Goal: Find specific page/section: Find specific page/section

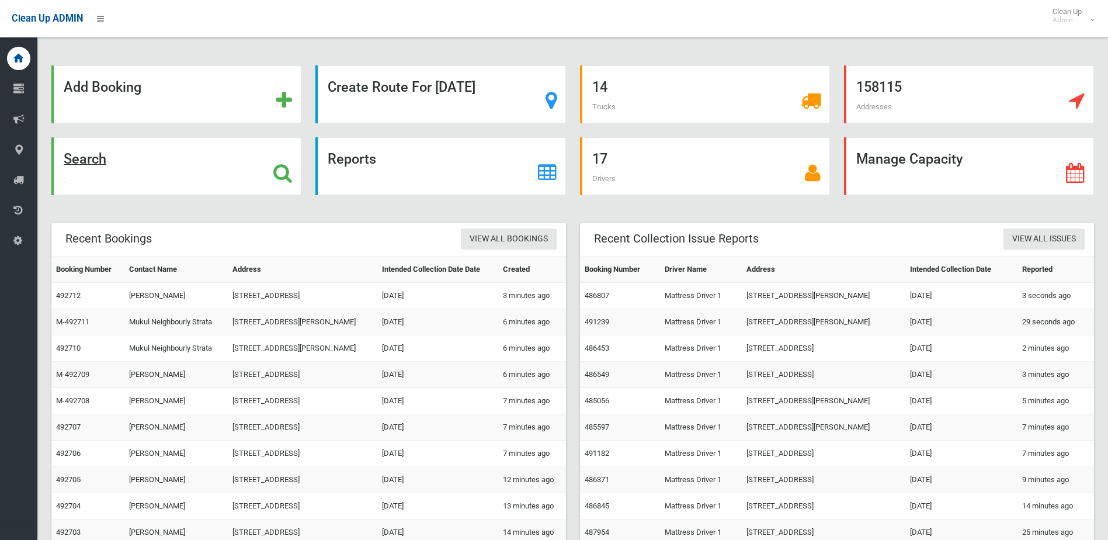
click at [99, 155] on strong "Search" at bounding box center [85, 159] width 43 height 16
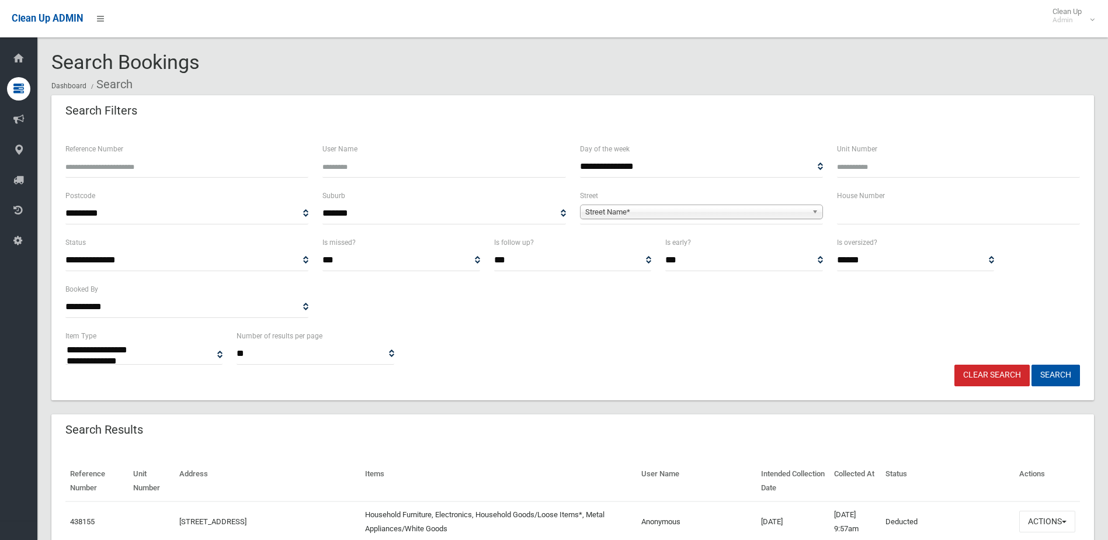
select select
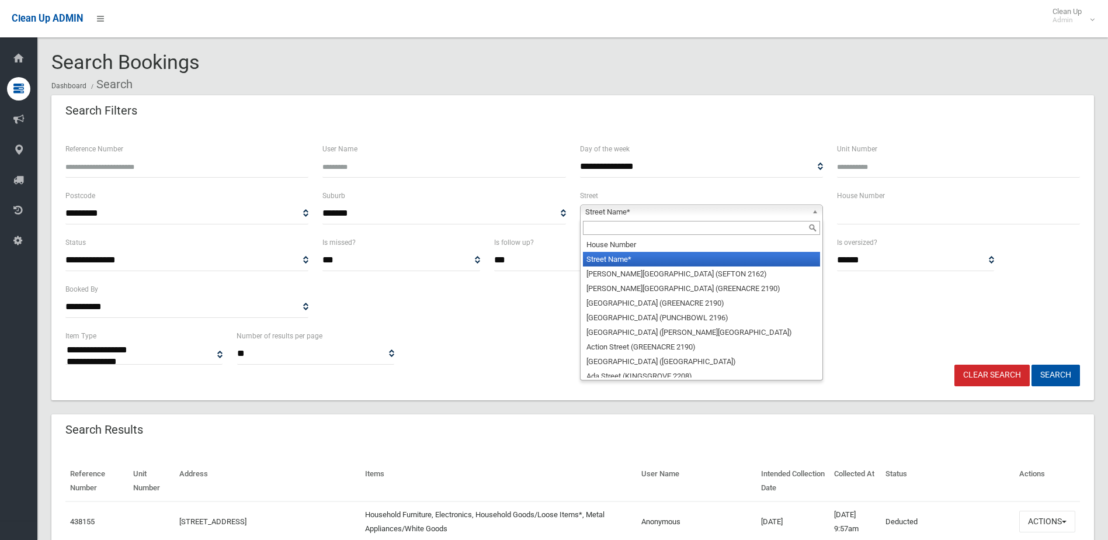
click at [617, 213] on span "Street Name*" at bounding box center [696, 212] width 222 height 14
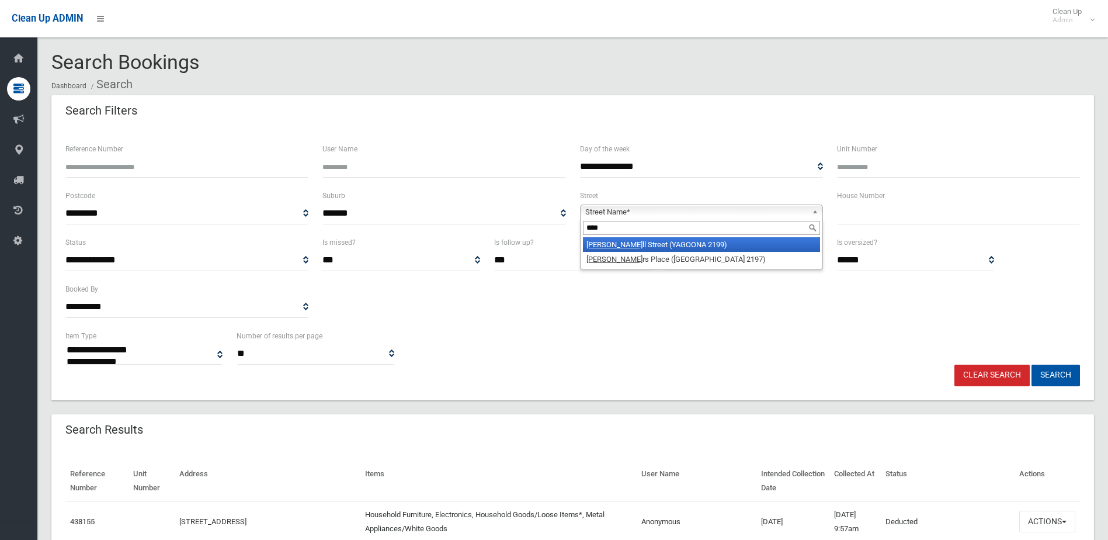
type input "****"
click at [627, 245] on li "Powe ll Street (YAGOONA 2199)" at bounding box center [701, 244] width 237 height 15
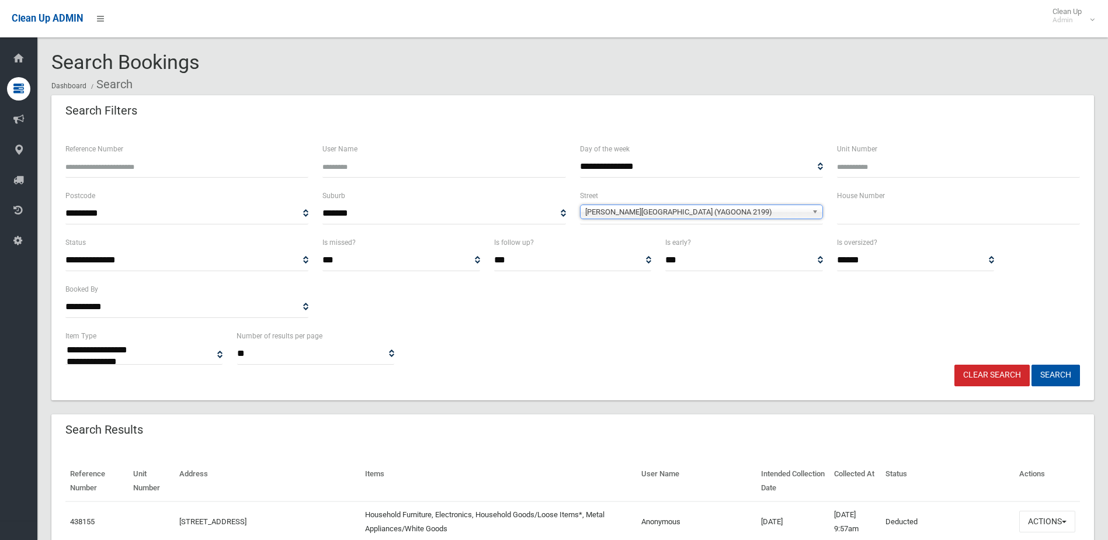
click at [908, 224] on div "House Number" at bounding box center [958, 212] width 257 height 47
click at [913, 220] on input "text" at bounding box center [958, 214] width 243 height 22
type input "***"
click at [1052, 379] on button "Search" at bounding box center [1056, 376] width 48 height 22
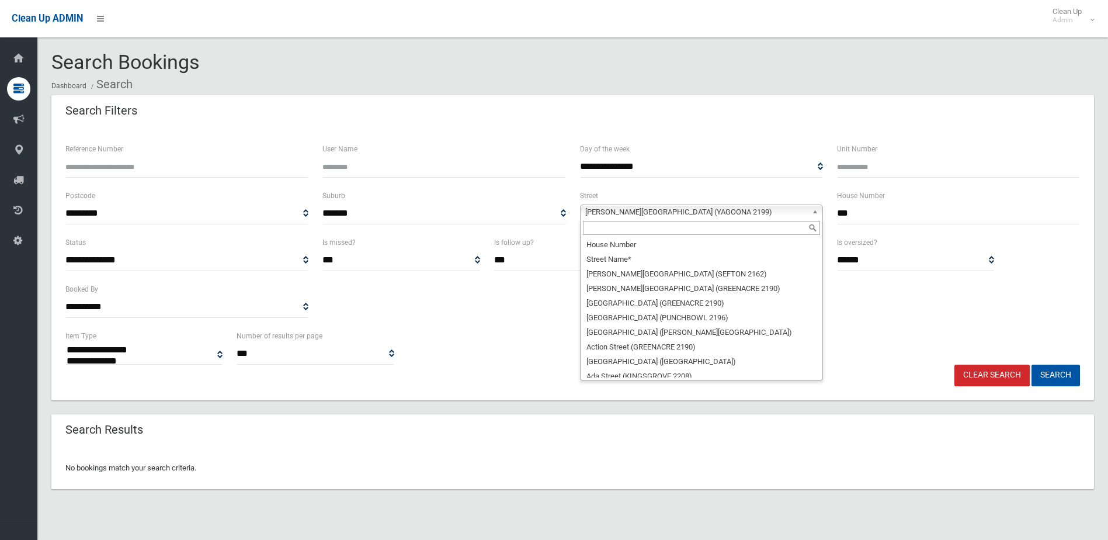
select select
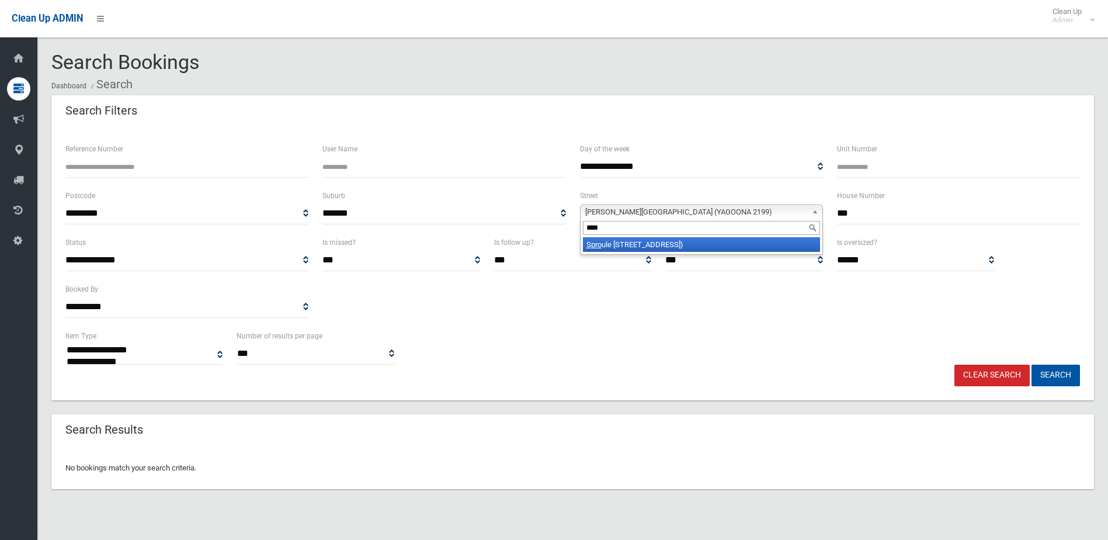
type input "****"
click at [707, 242] on li "Spro ule Street (LAKEMBA 2195)" at bounding box center [701, 244] width 237 height 15
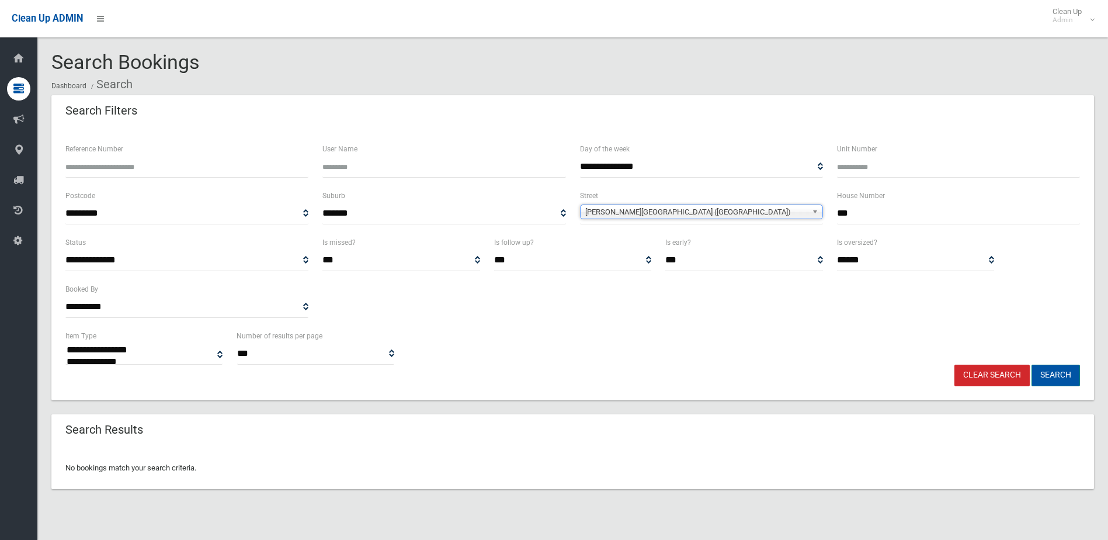
click at [1067, 369] on button "Search" at bounding box center [1056, 376] width 48 height 22
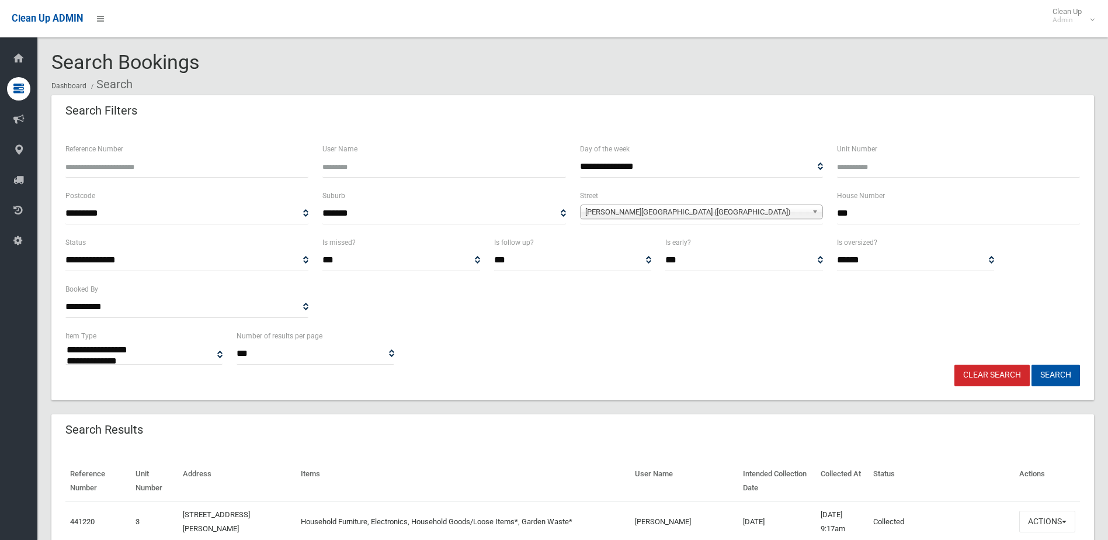
select select
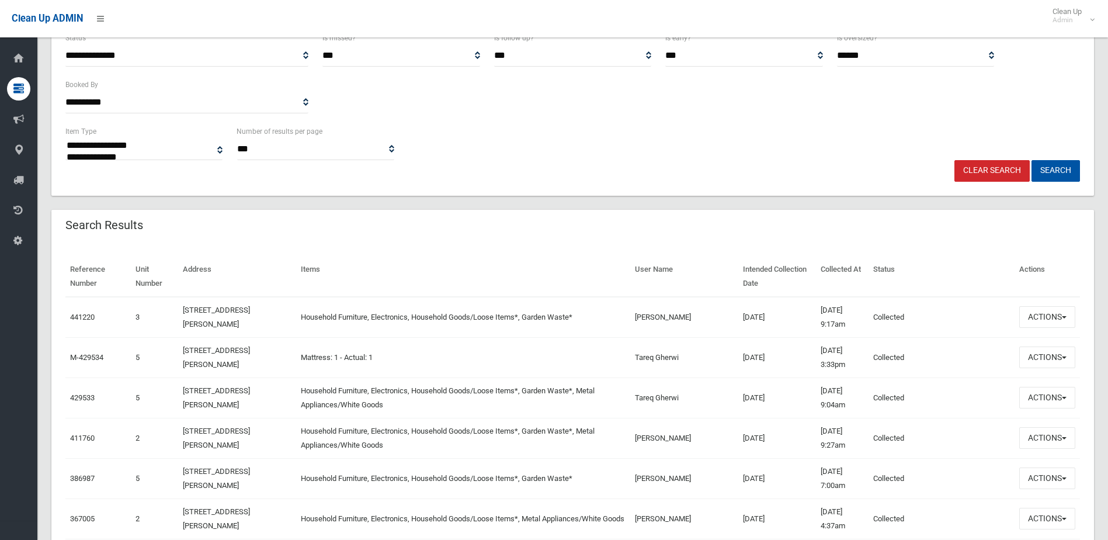
scroll to position [234, 0]
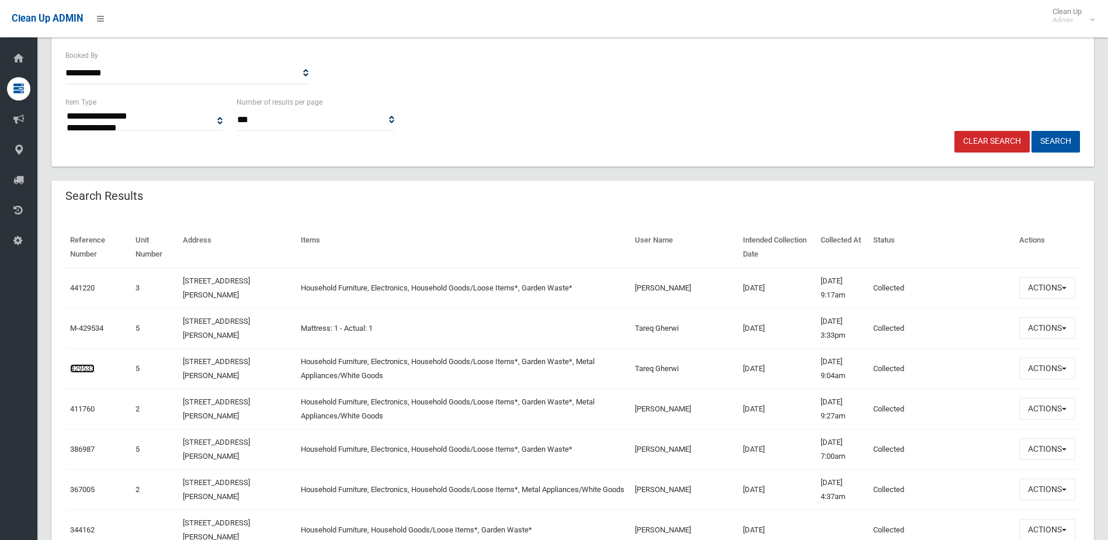
click at [91, 368] on link "429533" at bounding box center [82, 368] width 25 height 9
click at [78, 367] on link "429533" at bounding box center [82, 368] width 25 height 9
